Goal: Transaction & Acquisition: Subscribe to service/newsletter

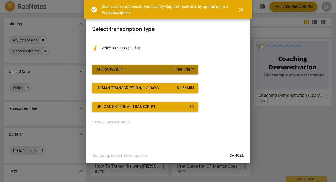
click at [174, 71] on span "AI Transcript Free Trial *" at bounding box center [144, 69] width 97 height 5
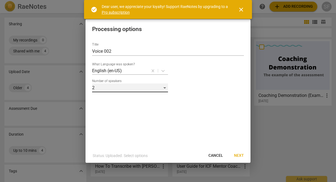
click at [165, 89] on div "2" at bounding box center [130, 88] width 76 height 9
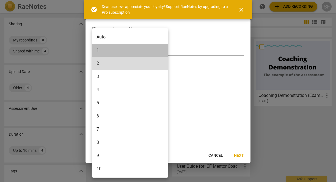
click at [113, 53] on li "1" at bounding box center [130, 50] width 76 height 13
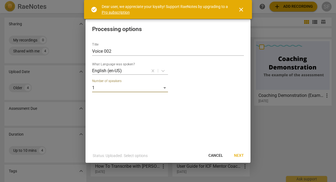
click at [236, 156] on span "Next" at bounding box center [239, 155] width 10 height 5
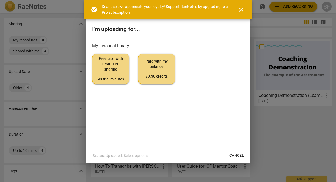
click at [118, 69] on span "Free trial with restricted sharing 90 trial minutes" at bounding box center [111, 69] width 28 height 26
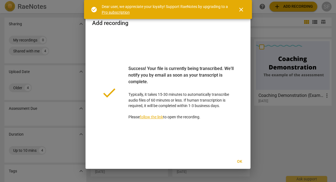
click at [239, 160] on span "Ok" at bounding box center [239, 161] width 9 height 5
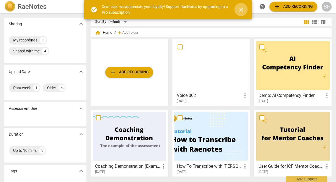
click at [241, 7] on span "close" at bounding box center [241, 9] width 7 height 7
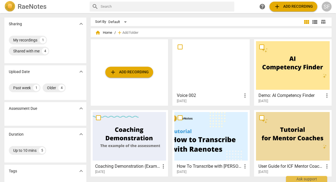
click at [196, 77] on div at bounding box center [210, 65] width 73 height 49
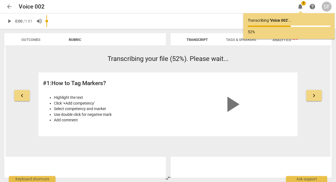
click at [309, 95] on button "keyboard_arrow_right" at bounding box center [313, 95] width 15 height 11
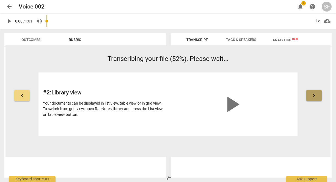
click at [314, 96] on span "keyboard_arrow_right" at bounding box center [313, 95] width 7 height 7
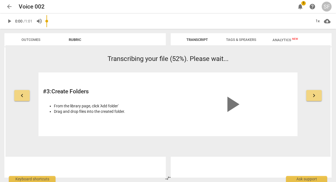
click at [314, 96] on span "keyboard_arrow_right" at bounding box center [313, 95] width 7 height 7
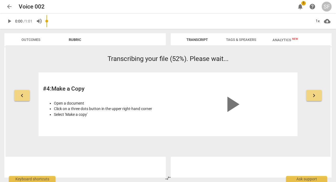
click at [314, 96] on span "keyboard_arrow_right" at bounding box center [313, 95] width 7 height 7
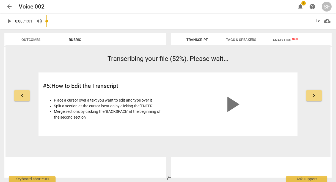
click at [314, 96] on span "keyboard_arrow_right" at bounding box center [313, 95] width 7 height 7
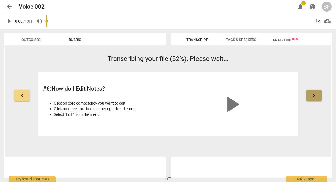
click at [314, 96] on span "keyboard_arrow_right" at bounding box center [313, 95] width 7 height 7
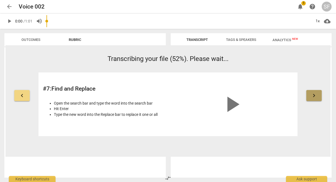
click at [314, 96] on span "keyboard_arrow_right" at bounding box center [313, 95] width 7 height 7
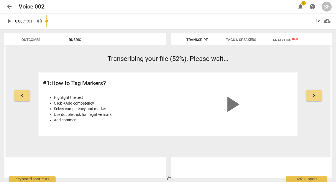
click at [317, 95] on button "keyboard_arrow_right" at bounding box center [313, 95] width 15 height 11
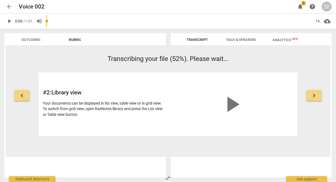
click at [317, 95] on button "keyboard_arrow_right" at bounding box center [313, 95] width 15 height 11
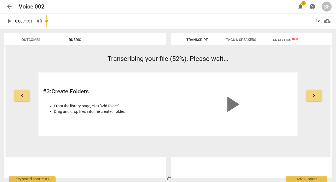
click at [317, 95] on button "keyboard_arrow_right" at bounding box center [313, 95] width 15 height 11
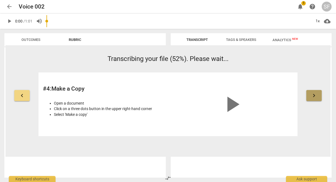
click at [317, 95] on button "keyboard_arrow_right" at bounding box center [313, 95] width 15 height 11
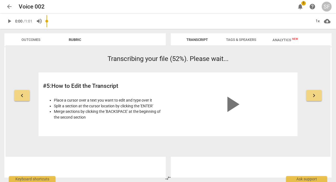
click at [317, 95] on button "keyboard_arrow_right" at bounding box center [313, 95] width 15 height 11
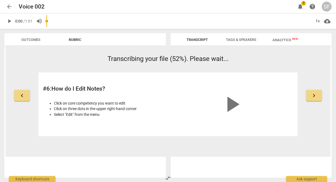
click at [317, 95] on button "keyboard_arrow_right" at bounding box center [313, 95] width 15 height 11
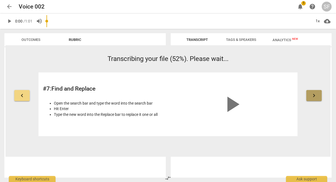
click at [317, 95] on button "keyboard_arrow_right" at bounding box center [313, 95] width 15 height 11
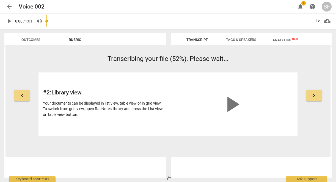
click at [317, 95] on button "keyboard_arrow_right" at bounding box center [313, 95] width 15 height 11
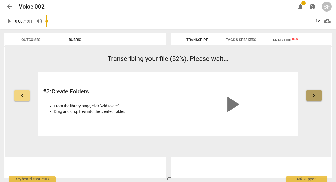
click at [317, 95] on button "keyboard_arrow_right" at bounding box center [313, 95] width 15 height 11
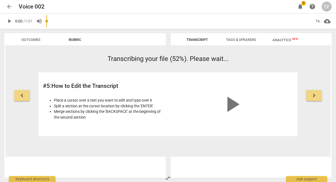
click at [317, 95] on button "keyboard_arrow_right" at bounding box center [313, 95] width 15 height 11
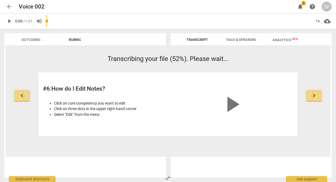
click at [317, 95] on button "keyboard_arrow_right" at bounding box center [313, 95] width 15 height 11
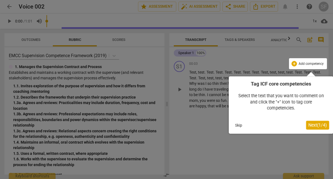
click at [238, 127] on button "Skip" at bounding box center [239, 125] width 12 height 8
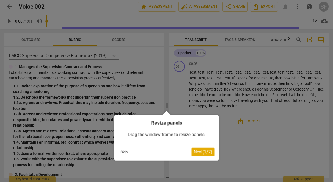
click at [123, 153] on button "Skip" at bounding box center [124, 152] width 12 height 8
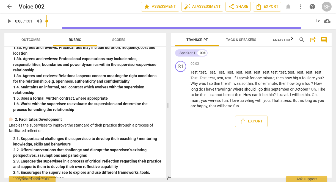
scroll to position [45, 0]
